Goal: Information Seeking & Learning: Check status

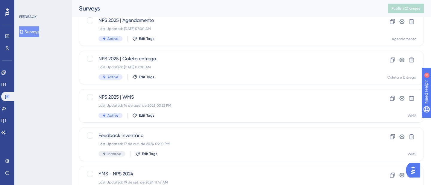
scroll to position [125, 0]
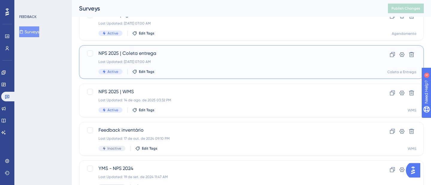
click at [206, 63] on div "Last Updated: [DATE] 07:00 AM" at bounding box center [228, 61] width 258 height 5
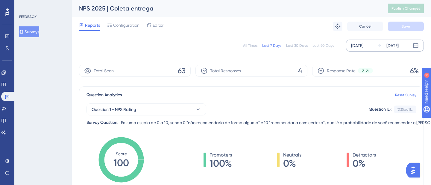
click at [360, 48] on div "[DATE]" at bounding box center [357, 45] width 12 height 7
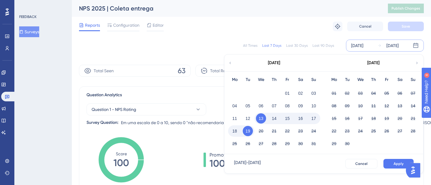
click at [232, 65] on icon at bounding box center [230, 62] width 4 height 5
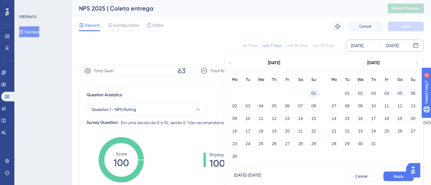
click at [314, 94] on button "01" at bounding box center [314, 93] width 10 height 10
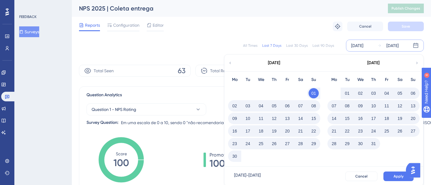
click at [343, 92] on button "01" at bounding box center [347, 93] width 10 height 10
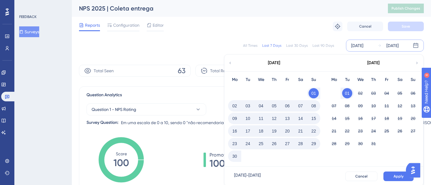
click at [347, 92] on button "01" at bounding box center [347, 93] width 10 height 10
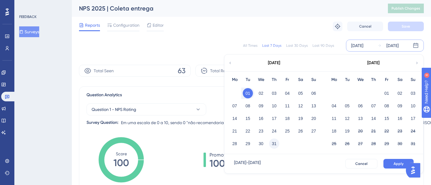
click at [274, 145] on button "31" at bounding box center [274, 143] width 10 height 10
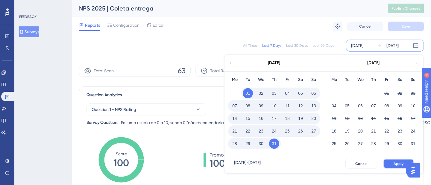
click at [396, 163] on span "Apply" at bounding box center [399, 163] width 10 height 5
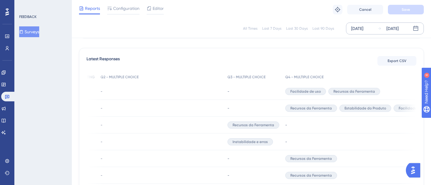
scroll to position [0, 40]
click at [399, 30] on div "[DATE]" at bounding box center [393, 28] width 12 height 7
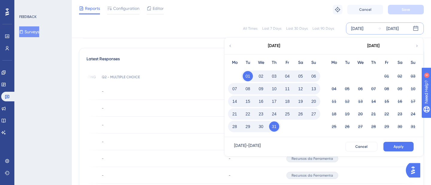
click at [261, 125] on button "30" at bounding box center [261, 126] width 10 height 10
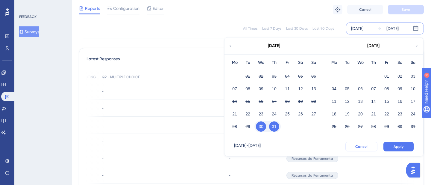
click at [362, 148] on span "Cancel" at bounding box center [362, 146] width 12 height 5
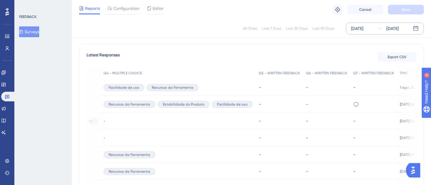
scroll to position [0, 229]
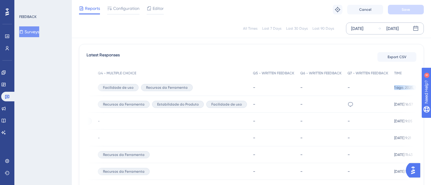
drag, startPoint x: 391, startPoint y: 90, endPoint x: 375, endPoint y: 90, distance: 15.6
click at [0, 0] on div "229089 229089 10 - - Facilidade de uso Recursos da Ferramenta - - - [DATE] 10:0…" at bounding box center [0, 0] width 0 height 0
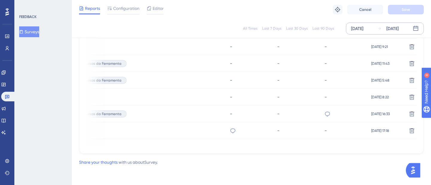
scroll to position [0, 0]
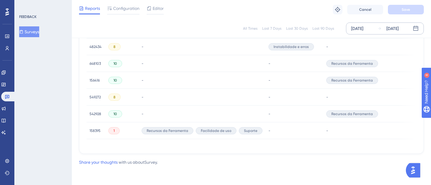
click at [96, 125] on div "158395 158395" at bounding box center [95, 130] width 11 height 17
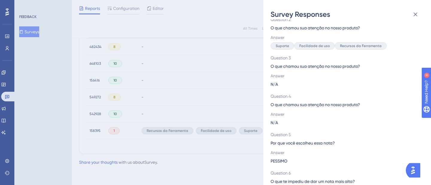
scroll to position [141, 0]
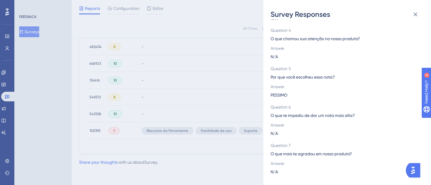
click at [62, 141] on div "Survey Responses 158395 Question 1 Em uma escala de 0 a 10, sendo 0 "não recome…" at bounding box center [215, 92] width 431 height 185
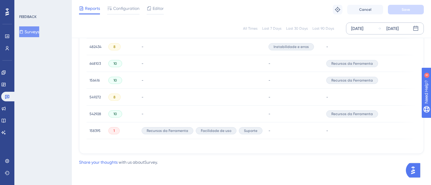
click at [96, 128] on span "158395" at bounding box center [95, 130] width 11 height 5
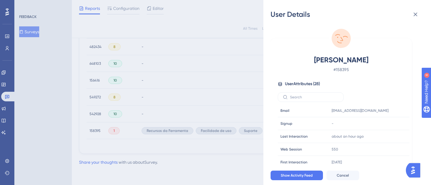
click at [315, 58] on span "[PERSON_NAME]" at bounding box center [341, 60] width 105 height 10
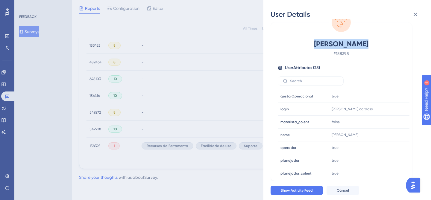
scroll to position [16, 0]
drag, startPoint x: 418, startPoint y: 17, endPoint x: 421, endPoint y: 17, distance: 3.3
click at [418, 17] on icon at bounding box center [415, 14] width 7 height 7
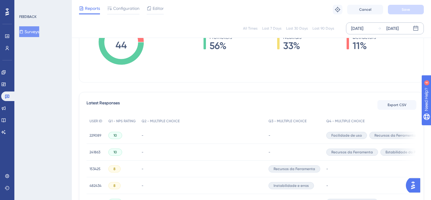
scroll to position [0, 0]
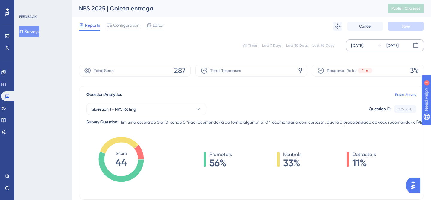
click at [359, 46] on div "[DATE]" at bounding box center [357, 45] width 12 height 7
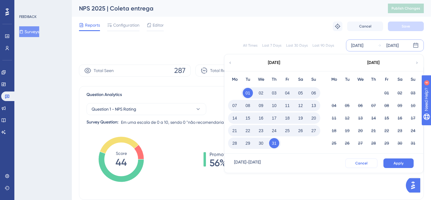
click at [367, 163] on span "Cancel" at bounding box center [362, 163] width 12 height 5
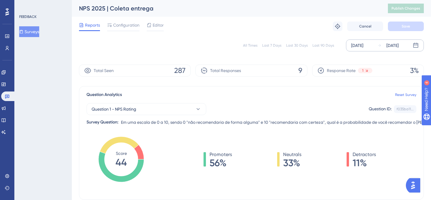
click at [364, 47] on div "[DATE]" at bounding box center [357, 45] width 12 height 7
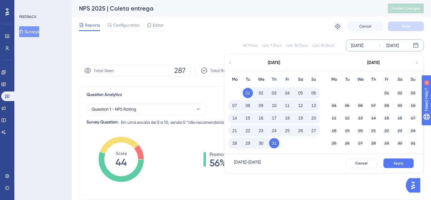
click at [242, 92] on div "01" at bounding box center [247, 92] width 13 height 11
click at [248, 93] on button "01" at bounding box center [248, 93] width 10 height 10
click at [270, 138] on div "31" at bounding box center [274, 143] width 13 height 11
click at [275, 146] on button "31" at bounding box center [274, 143] width 10 height 10
click at [263, 94] on button "02" at bounding box center [261, 93] width 10 height 10
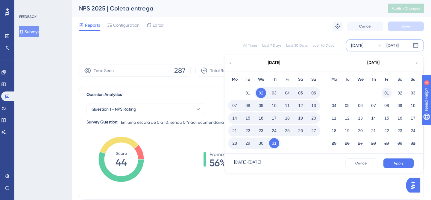
click at [383, 93] on button "01" at bounding box center [387, 93] width 10 height 10
click at [263, 94] on button "02" at bounding box center [261, 93] width 10 height 10
click at [384, 93] on button "01" at bounding box center [387, 93] width 10 height 10
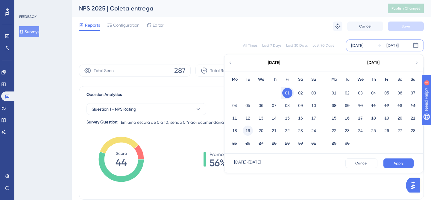
click at [250, 131] on button "19" at bounding box center [248, 131] width 10 height 10
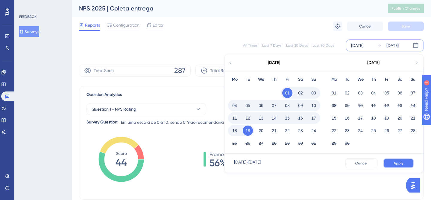
click at [397, 164] on span "Apply" at bounding box center [399, 163] width 10 height 5
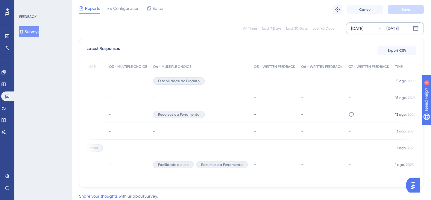
scroll to position [0, 114]
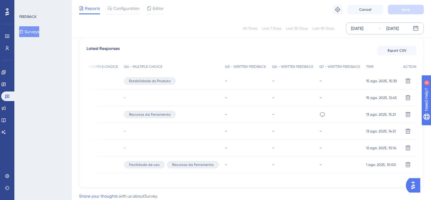
click at [317, 113] on div "*" at bounding box center [340, 114] width 47 height 17
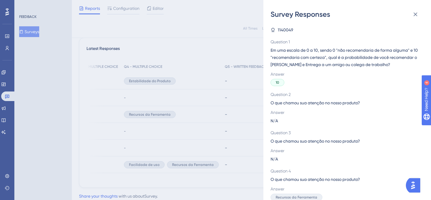
click at [226, 114] on div "Survey Responses 1140049 Question 1 Em uma escala de 0 a 10, sendo 0 "não recom…" at bounding box center [215, 100] width 431 height 200
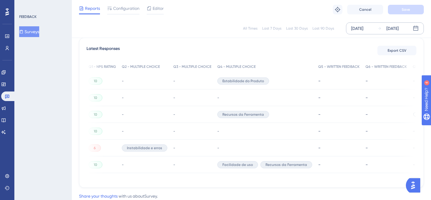
scroll to position [0, 0]
